Goal: Task Accomplishment & Management: Manage account settings

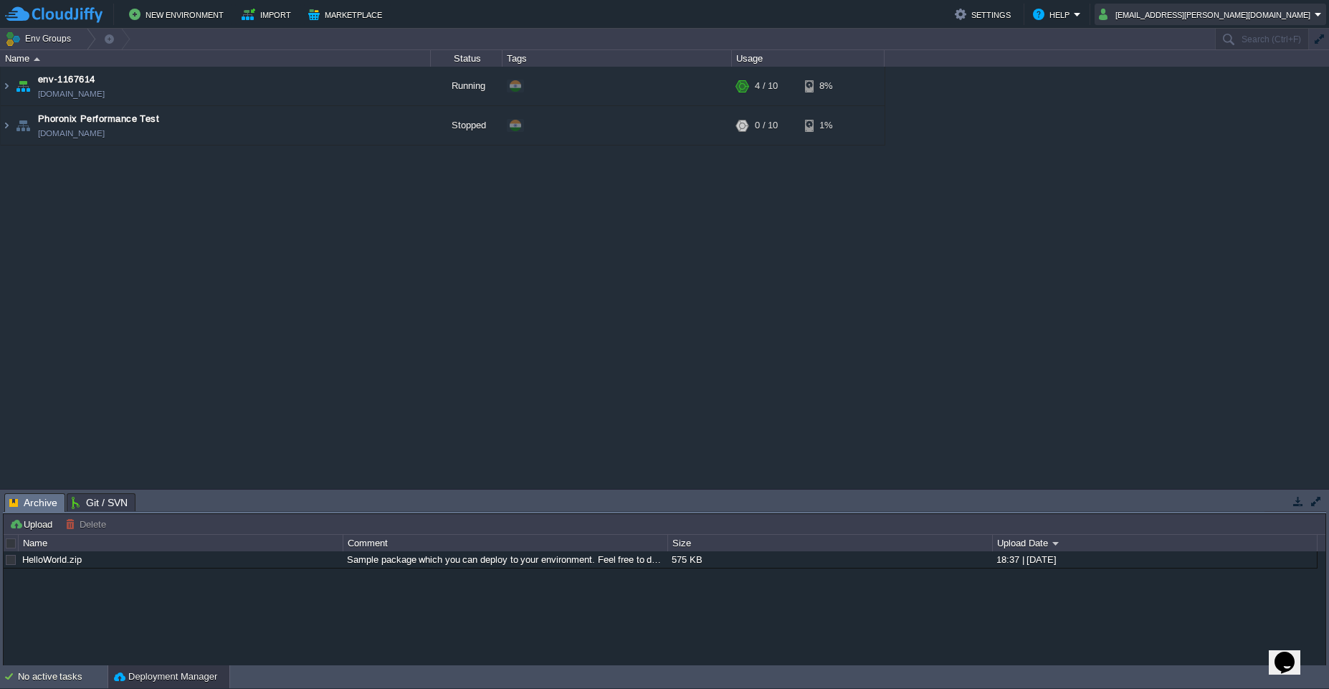
drag, startPoint x: 1173, startPoint y: 18, endPoint x: 1258, endPoint y: 18, distance: 85.3
click at [1257, 18] on button "[EMAIL_ADDRESS][PERSON_NAME][DOMAIN_NAME]" at bounding box center [1207, 14] width 216 height 17
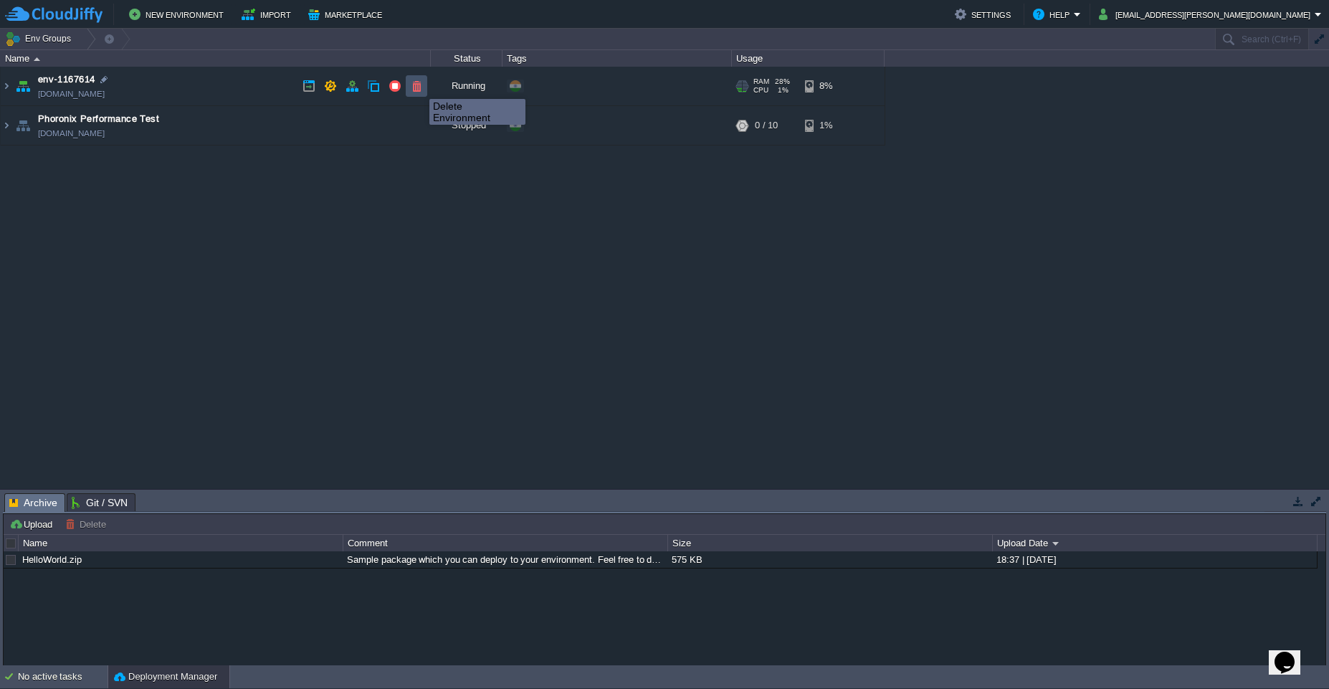
click at [419, 86] on button "button" at bounding box center [416, 86] width 13 height 13
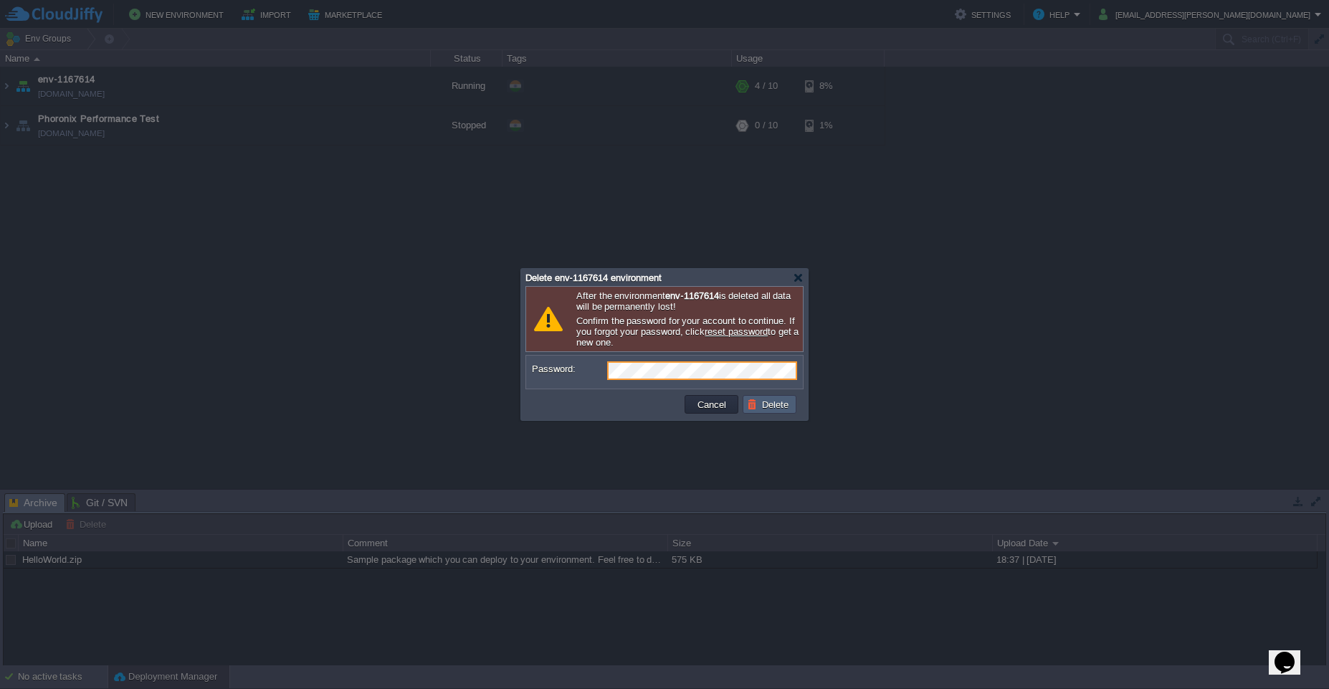
click at [764, 406] on button "Delete" at bounding box center [770, 404] width 46 height 13
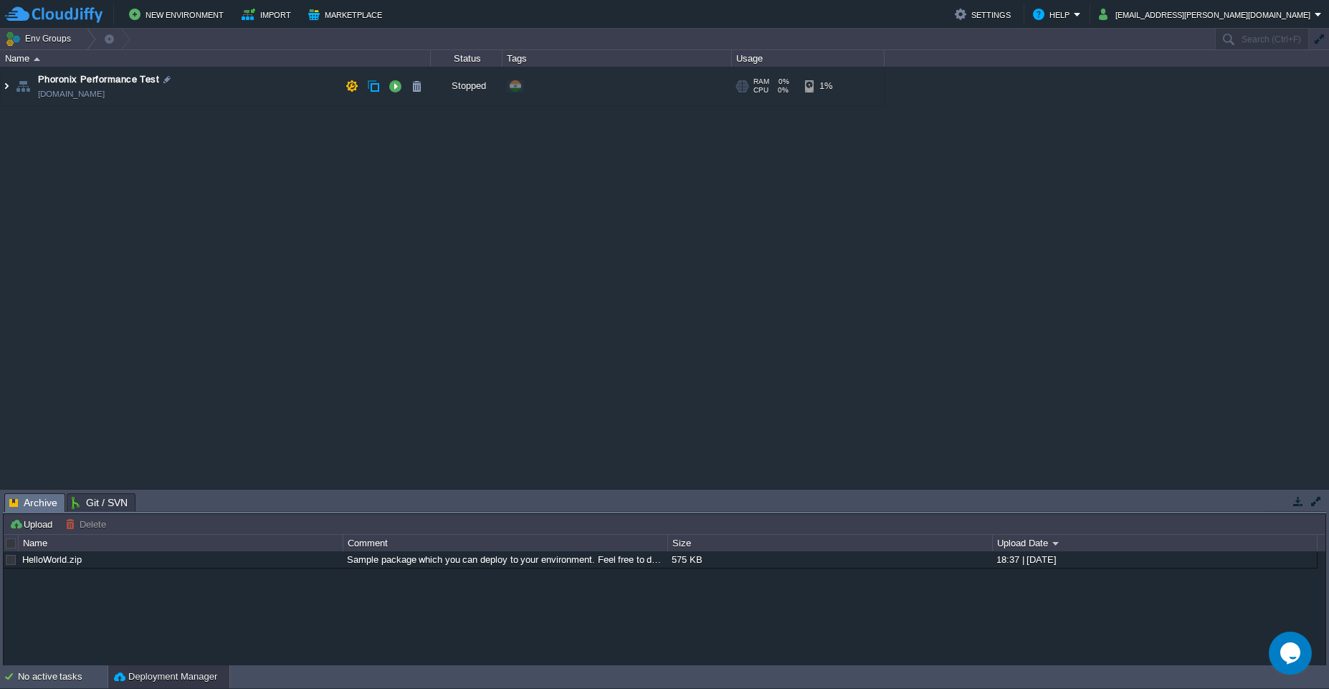
click at [9, 86] on img at bounding box center [6, 86] width 11 height 39
